Goal: Task Accomplishment & Management: Use online tool/utility

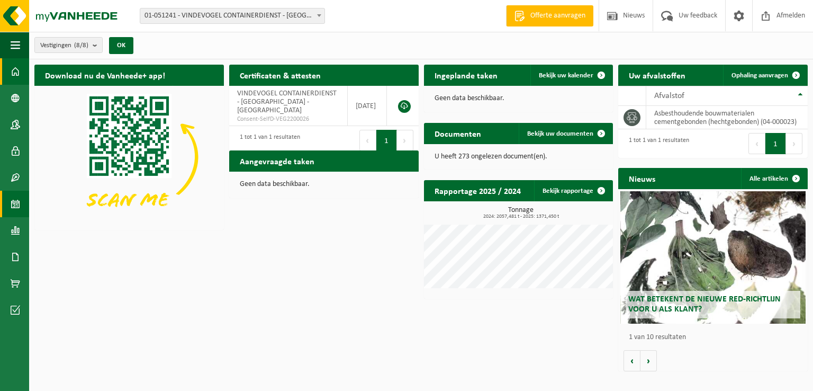
click at [13, 201] on span at bounding box center [16, 204] width 10 height 26
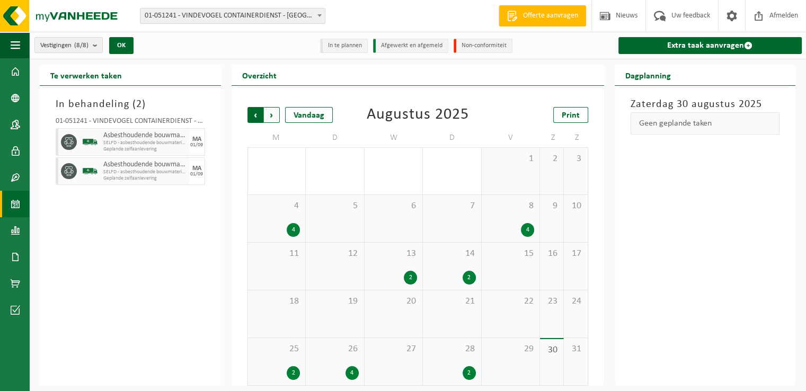
click at [271, 115] on span "Volgende" at bounding box center [272, 115] width 16 height 16
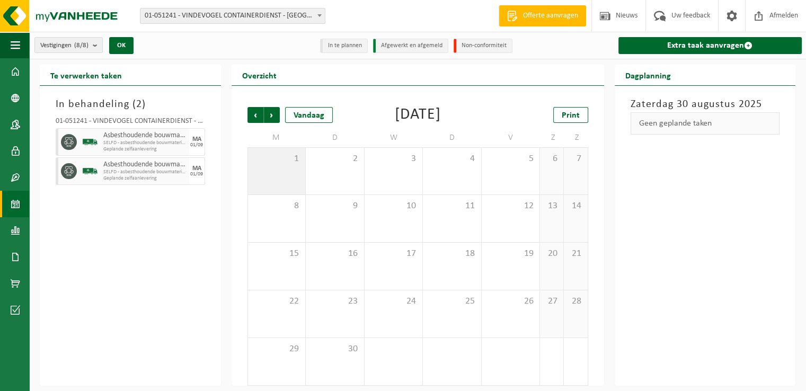
click at [290, 168] on div "1" at bounding box center [277, 171] width 58 height 47
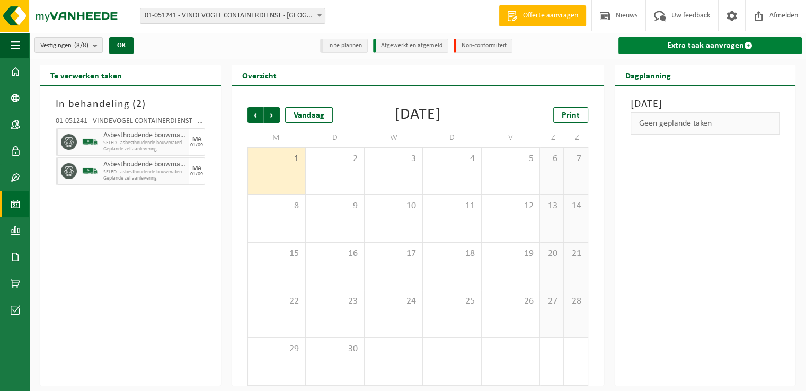
click at [683, 39] on link "Extra taak aanvragen" at bounding box center [710, 45] width 184 height 17
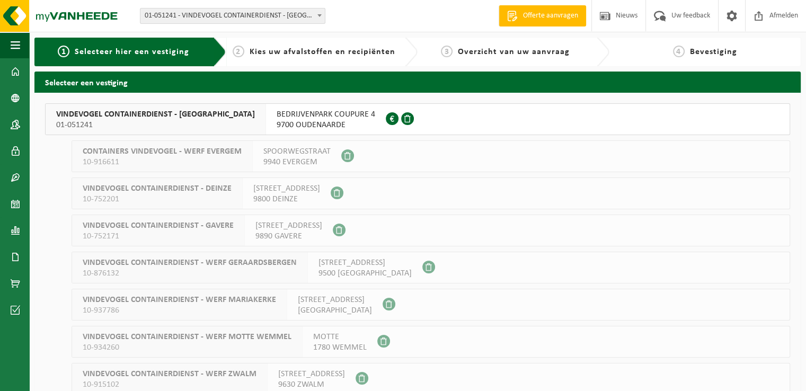
click at [314, 115] on span "BEDRIJVENPARK COUPURE 4" at bounding box center [325, 114] width 99 height 11
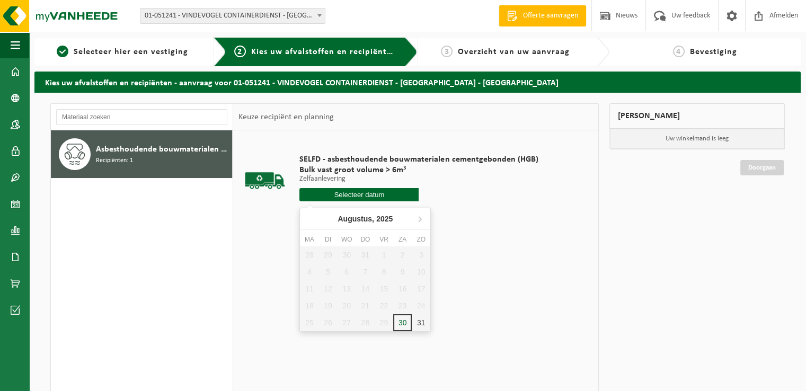
click at [321, 194] on input "text" at bounding box center [358, 194] width 119 height 13
click at [422, 221] on icon at bounding box center [419, 218] width 17 height 17
click at [312, 255] on div "1" at bounding box center [309, 254] width 19 height 17
type input "Van [DATE]"
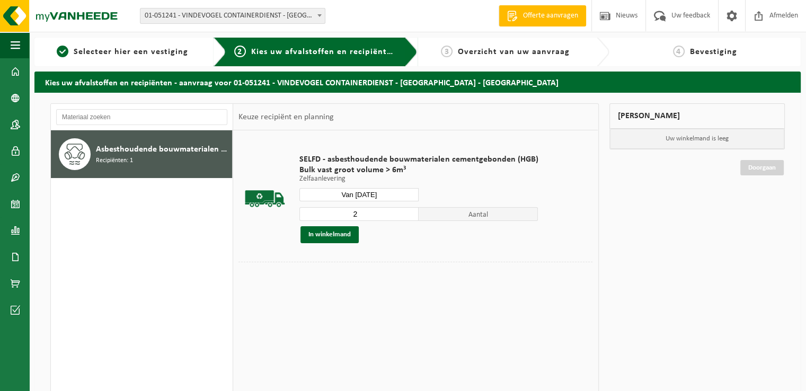
click at [409, 212] on input "2" at bounding box center [358, 214] width 119 height 14
click at [409, 212] on input "3" at bounding box center [358, 214] width 119 height 14
type input "4"
click at [409, 212] on input "4" at bounding box center [358, 214] width 119 height 14
click at [344, 234] on button "In winkelmand" at bounding box center [329, 234] width 58 height 17
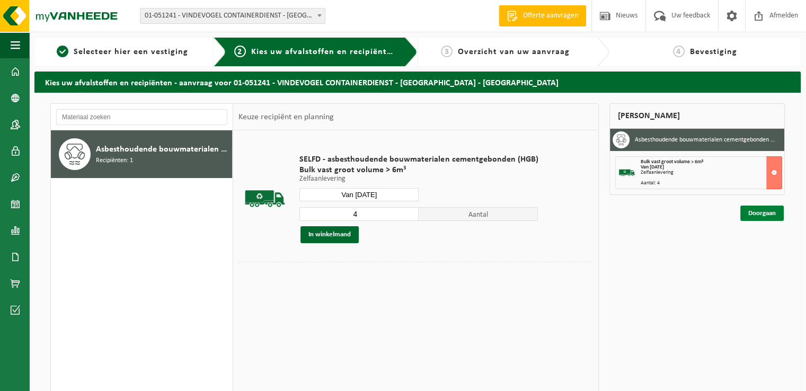
click at [754, 214] on link "Doorgaan" at bounding box center [761, 212] width 43 height 15
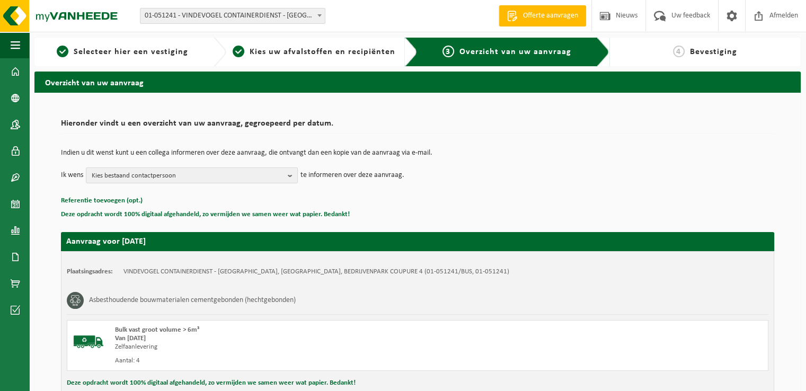
scroll to position [117, 0]
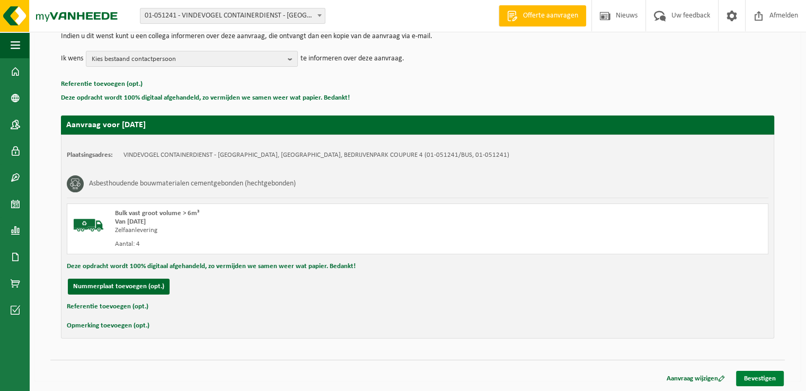
click at [773, 382] on link "Bevestigen" at bounding box center [760, 378] width 48 height 15
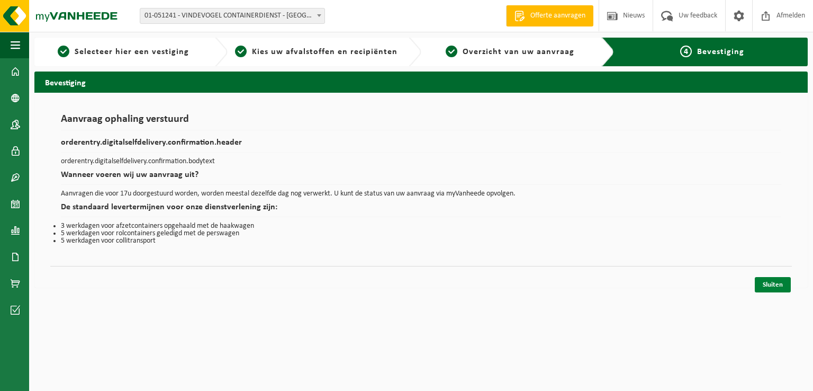
click at [768, 286] on link "Sluiten" at bounding box center [773, 284] width 36 height 15
